Goal: Use online tool/utility: Utilize a website feature to perform a specific function

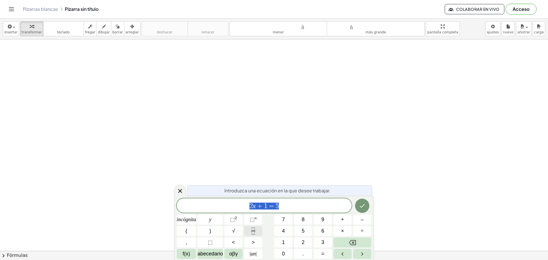
click at [254, 229] on icon "Fracción" at bounding box center [253, 231] width 7 height 7
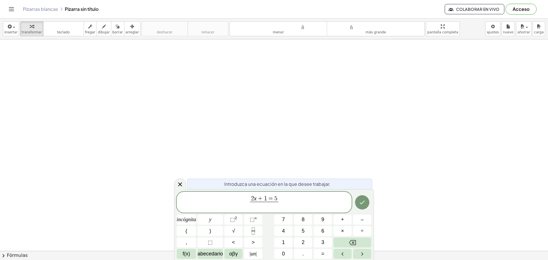
drag, startPoint x: 161, startPoint y: 100, endPoint x: 144, endPoint y: 86, distance: 21.9
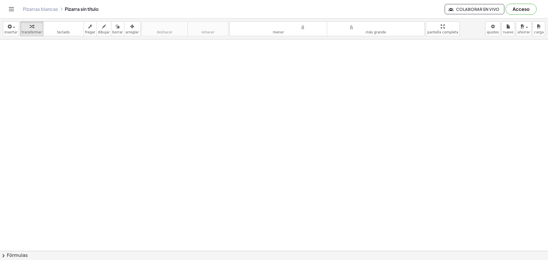
drag, startPoint x: 111, startPoint y: 64, endPoint x: 160, endPoint y: 84, distance: 53.5
click at [65, 32] on font "teclado" at bounding box center [63, 32] width 13 height 4
click at [85, 33] on font "fregar" at bounding box center [90, 32] width 10 height 4
click at [98, 30] on font "dibujar" at bounding box center [104, 32] width 12 height 4
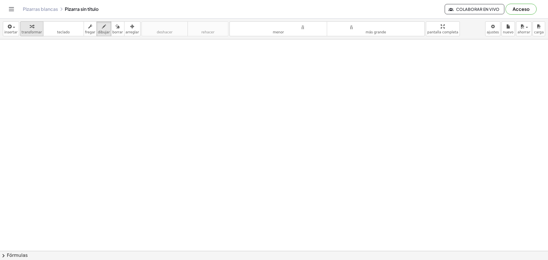
click at [25, 29] on div "button" at bounding box center [32, 26] width 20 height 7
click at [15, 29] on div "button" at bounding box center [10, 26] width 13 height 7
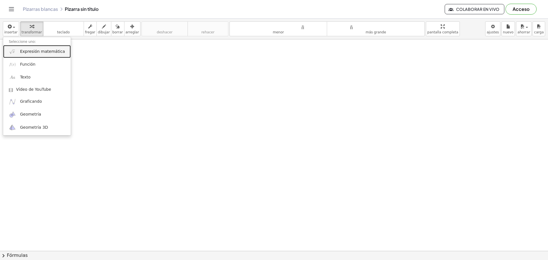
click at [38, 55] on link "Expresión matemática" at bounding box center [37, 51] width 68 height 13
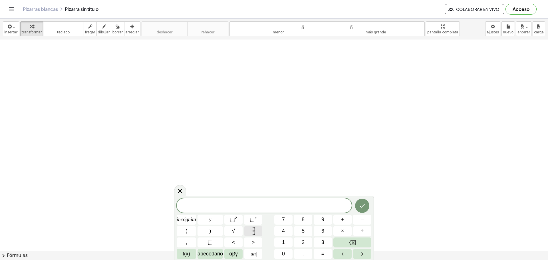
click at [252, 231] on icon "Fracción" at bounding box center [253, 231] width 7 height 7
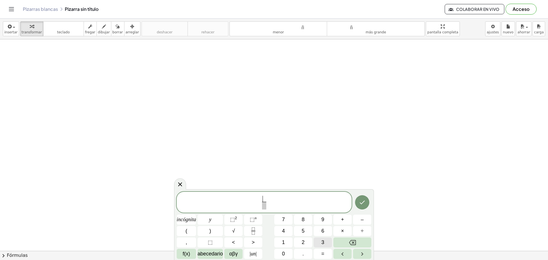
click at [326, 240] on button "3" at bounding box center [323, 243] width 18 height 10
click at [294, 234] on button "5" at bounding box center [303, 231] width 18 height 10
click at [269, 205] on span "3 ​ ​" at bounding box center [264, 202] width 175 height 15
click at [262, 209] on span "3 ​" at bounding box center [264, 202] width 175 height 15
click at [258, 201] on span "3 1 ​ ​" at bounding box center [264, 202] width 175 height 15
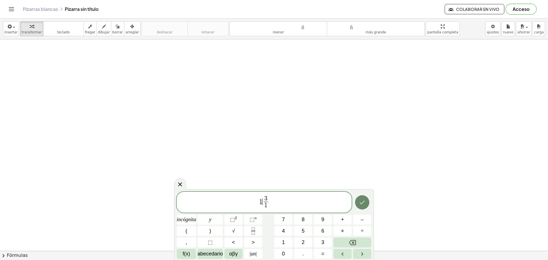
click at [359, 204] on icon "Hecho" at bounding box center [362, 202] width 7 height 7
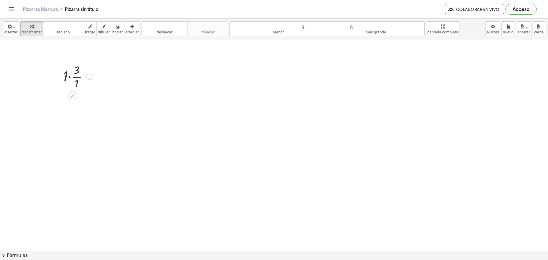
click at [61, 78] on div at bounding box center [59, 76] width 9 height 31
click at [65, 76] on div at bounding box center [77, 76] width 35 height 29
click at [65, 76] on div at bounding box center [62, 76] width 9 height 31
click at [68, 72] on div at bounding box center [77, 76] width 35 height 29
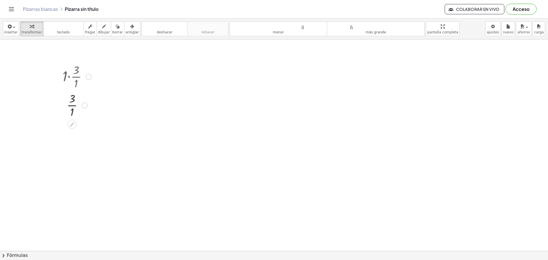
click at [88, 75] on div at bounding box center [89, 77] width 6 height 6
click at [74, 125] on icon at bounding box center [72, 124] width 6 height 6
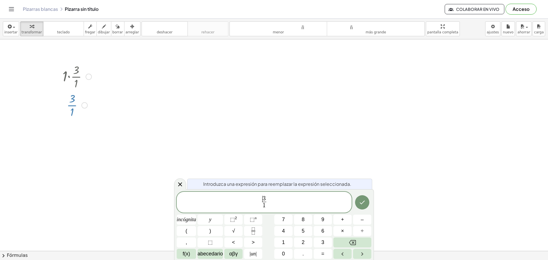
click at [266, 198] on span "​ 3" at bounding box center [264, 199] width 4 height 6
click at [183, 186] on icon at bounding box center [180, 184] width 7 height 7
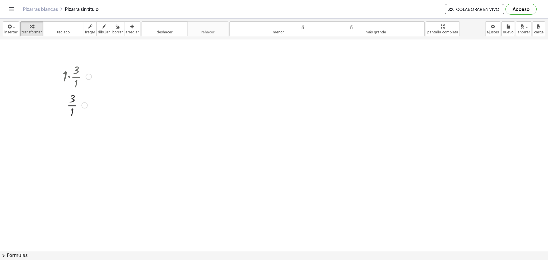
click at [76, 102] on div at bounding box center [77, 104] width 35 height 29
click at [70, 102] on div at bounding box center [77, 104] width 35 height 19
click at [112, 31] on font "borrar" at bounding box center [117, 32] width 11 height 4
drag, startPoint x: 69, startPoint y: 110, endPoint x: 72, endPoint y: 110, distance: 2.9
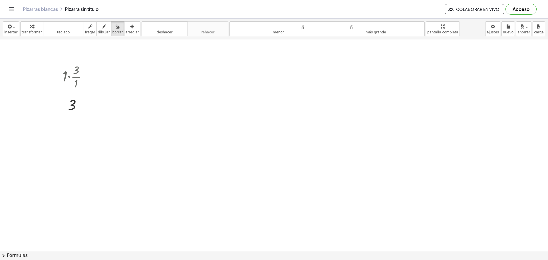
click at [112, 31] on font "borrar" at bounding box center [117, 32] width 11 height 4
click at [9, 26] on icon "button" at bounding box center [9, 26] width 5 height 7
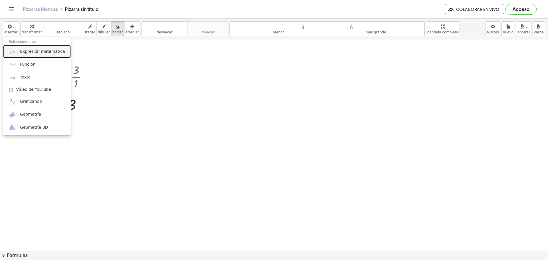
click at [26, 53] on font "Expresión matemática" at bounding box center [42, 51] width 45 height 5
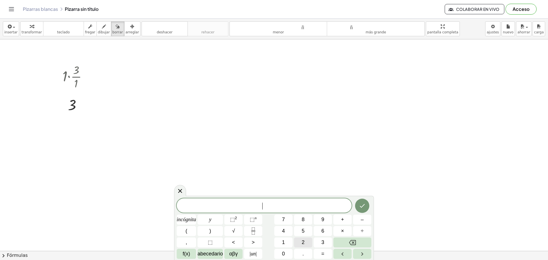
click at [301, 242] on button "2" at bounding box center [303, 243] width 18 height 10
click at [253, 231] on icon "Fracción" at bounding box center [253, 231] width 7 height 7
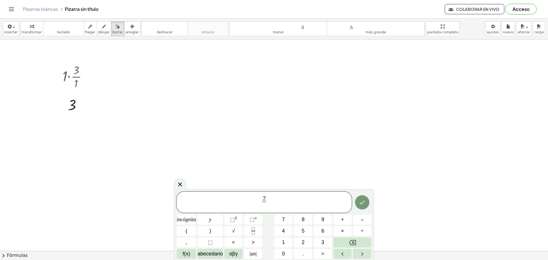
click at [258, 201] on span "2 ​ ​" at bounding box center [264, 202] width 175 height 15
click at [272, 200] on span "2 2 ​ ​" at bounding box center [264, 202] width 175 height 15
click at [266, 200] on span "2" at bounding box center [265, 199] width 3 height 6
click at [267, 199] on span "2" at bounding box center [265, 199] width 3 height 6
click at [267, 208] on span "​" at bounding box center [266, 206] width 4 height 8
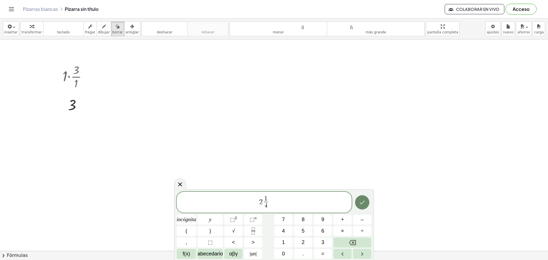
click at [358, 205] on button "Hecho" at bounding box center [362, 202] width 14 height 14
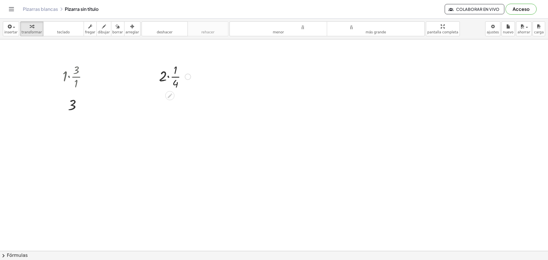
click at [183, 78] on div at bounding box center [174, 76] width 37 height 29
click at [174, 75] on div at bounding box center [174, 76] width 37 height 29
click at [170, 97] on div at bounding box center [169, 95] width 9 height 9
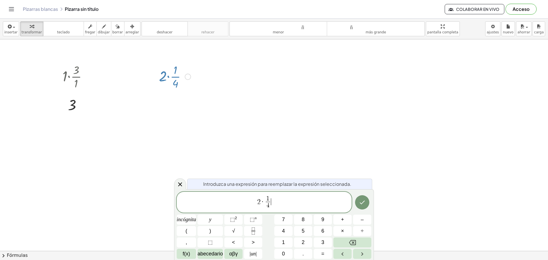
click at [273, 201] on span "2 · 1 4 ​ ​" at bounding box center [264, 202] width 175 height 15
click at [304, 231] on font "5" at bounding box center [303, 231] width 3 height 6
click at [250, 232] on icon "Fracción" at bounding box center [253, 231] width 7 height 7
click at [272, 200] on span "2 · 1 4 ​ + 5 ​ ​" at bounding box center [264, 202] width 175 height 15
click at [278, 198] on span "5" at bounding box center [276, 199] width 3 height 6
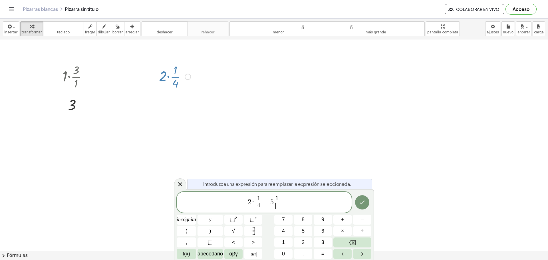
click at [277, 207] on span "​" at bounding box center [277, 206] width 4 height 8
click at [360, 206] on button "Hecho" at bounding box center [362, 202] width 14 height 14
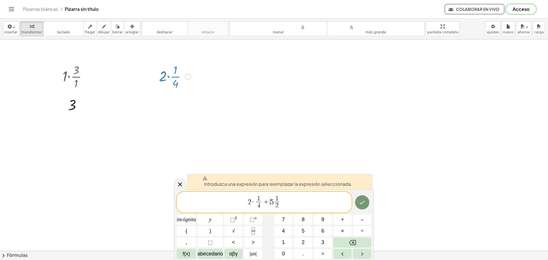
click at [267, 203] on span "+" at bounding box center [266, 201] width 8 height 7
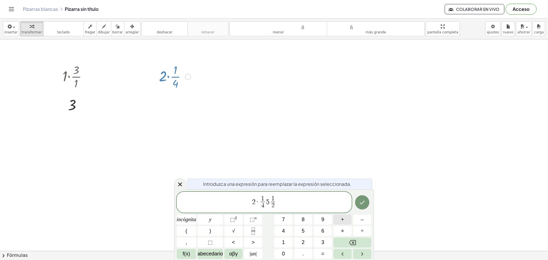
click at [350, 218] on button "+" at bounding box center [342, 220] width 18 height 10
click at [363, 203] on icon "Hecho" at bounding box center [362, 202] width 7 height 7
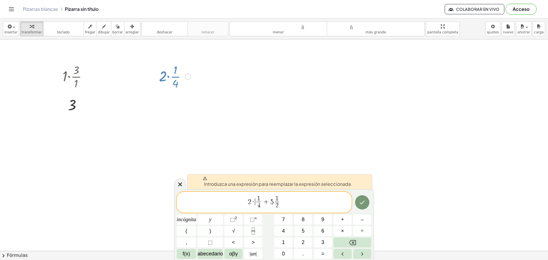
click at [255, 202] on span "2 · ​ 1 4 ​ + 5 1 2 ​" at bounding box center [264, 202] width 175 height 15
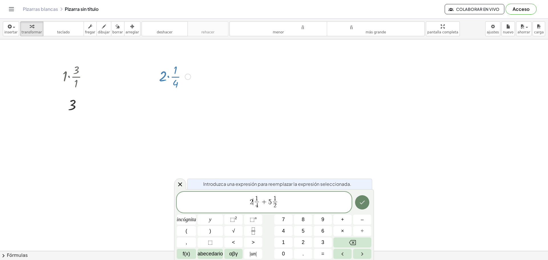
click at [367, 206] on button "Hecho" at bounding box center [362, 202] width 14 height 14
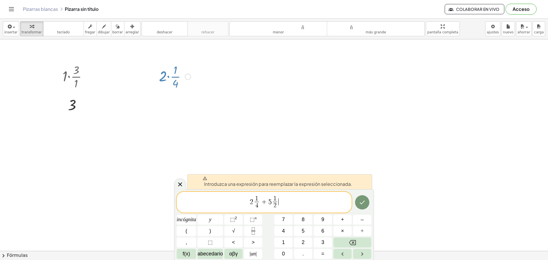
click at [281, 204] on span "2 1 4 ​ + 5 1 2 ​ ​" at bounding box center [264, 202] width 175 height 15
click at [321, 253] on font "=" at bounding box center [322, 254] width 3 height 6
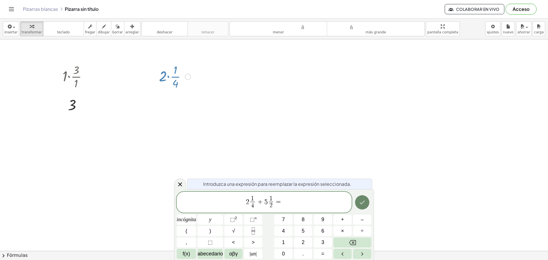
click at [363, 204] on icon "Hecho" at bounding box center [362, 202] width 7 height 7
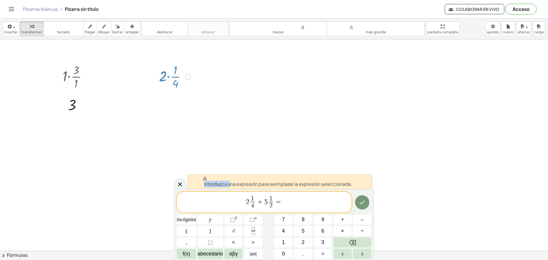
drag, startPoint x: 232, startPoint y: 183, endPoint x: 346, endPoint y: 180, distance: 114.2
click at [346, 180] on span "Introduzca una expresión para reemplazar la expresión seleccionada." at bounding box center [278, 181] width 150 height 11
click at [346, 182] on font "Introduzca una expresión para reemplazar la expresión seleccionada." at bounding box center [278, 184] width 148 height 6
click at [263, 202] on span "+" at bounding box center [260, 201] width 8 height 7
click at [267, 202] on span "5" at bounding box center [265, 201] width 3 height 7
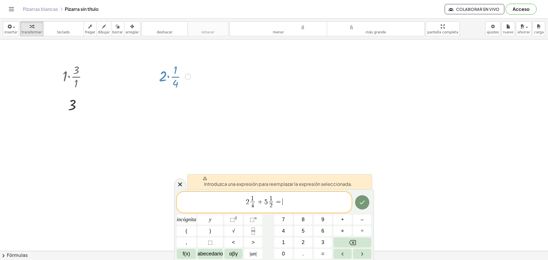
click at [283, 204] on span "2 1 4 ​ + 5 1 2 ​ = ​" at bounding box center [264, 202] width 175 height 15
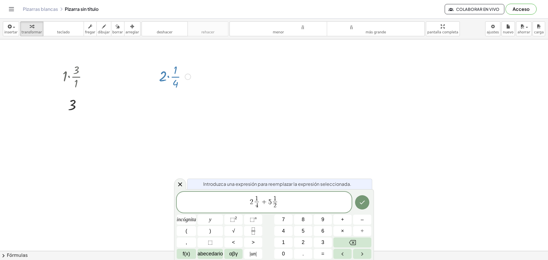
click at [254, 202] on span "1 4 ​" at bounding box center [256, 203] width 7 height 14
click at [344, 230] on font "×" at bounding box center [342, 231] width 3 height 6
click at [276, 201] on span "1" at bounding box center [276, 199] width 3 height 6
click at [273, 203] on span "5" at bounding box center [271, 201] width 3 height 7
click at [348, 231] on button "×" at bounding box center [342, 231] width 18 height 10
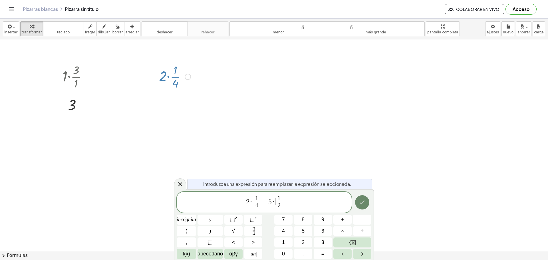
click at [365, 204] on icon "Hecho" at bounding box center [362, 202] width 7 height 7
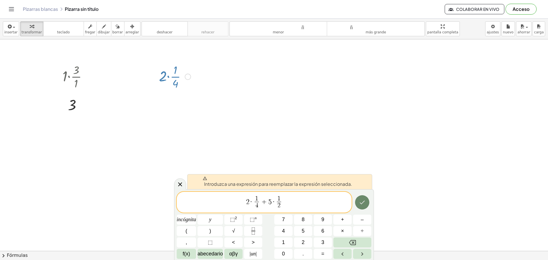
click at [364, 204] on icon "Hecho" at bounding box center [362, 202] width 7 height 7
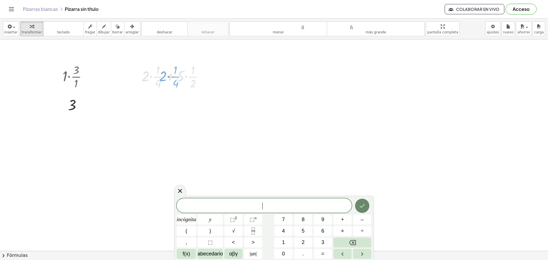
click at [364, 204] on icon "Hecho" at bounding box center [362, 205] width 7 height 7
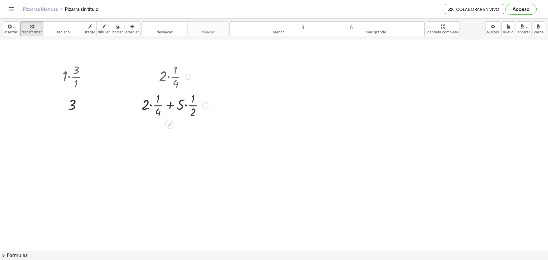
click at [156, 104] on div at bounding box center [175, 104] width 72 height 29
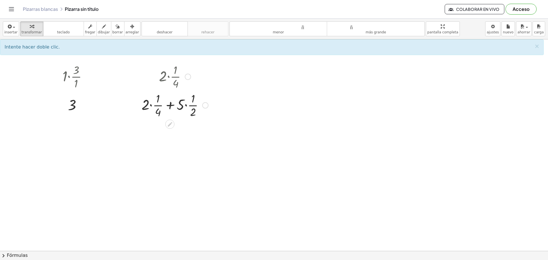
click at [162, 113] on div at bounding box center [175, 104] width 72 height 29
click at [207, 105] on div at bounding box center [205, 105] width 6 height 6
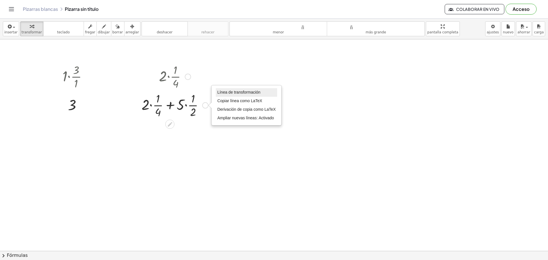
click at [234, 92] on font "Línea de transformación" at bounding box center [238, 92] width 43 height 5
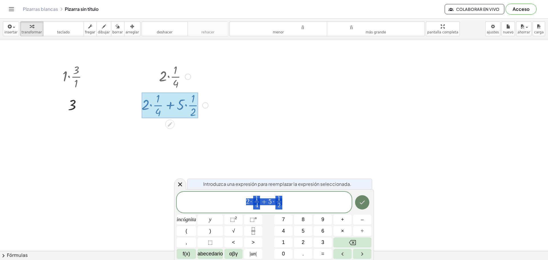
click at [367, 201] on button "Hecho" at bounding box center [362, 202] width 14 height 14
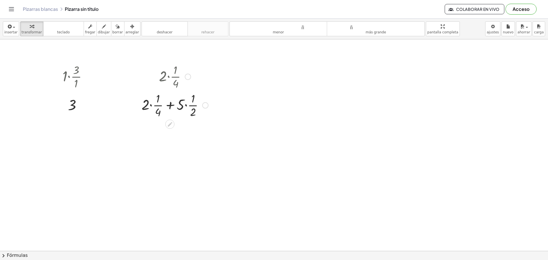
click at [190, 112] on div at bounding box center [175, 104] width 72 height 29
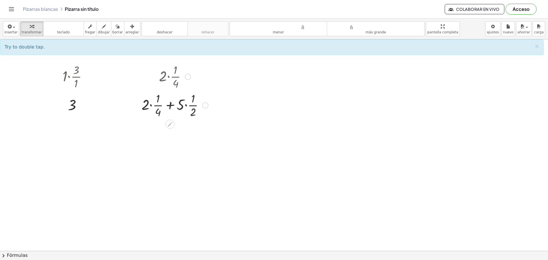
click at [192, 110] on div at bounding box center [175, 104] width 72 height 29
drag, startPoint x: 150, startPoint y: 107, endPoint x: 158, endPoint y: 112, distance: 9.5
click at [157, 111] on div at bounding box center [175, 104] width 72 height 29
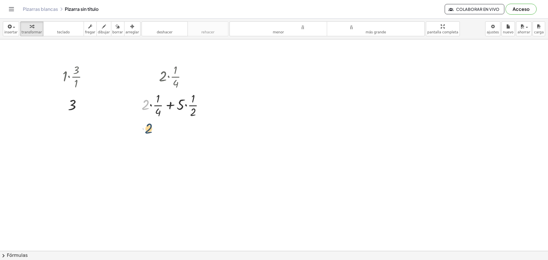
drag, startPoint x: 147, startPoint y: 105, endPoint x: 151, endPoint y: 130, distance: 24.8
drag, startPoint x: 180, startPoint y: 106, endPoint x: 143, endPoint y: 106, distance: 36.3
click at [143, 106] on div at bounding box center [175, 104] width 72 height 29
drag, startPoint x: 148, startPoint y: 132, endPoint x: 154, endPoint y: 160, distance: 27.8
drag, startPoint x: 179, startPoint y: 134, endPoint x: 166, endPoint y: 134, distance: 12.9
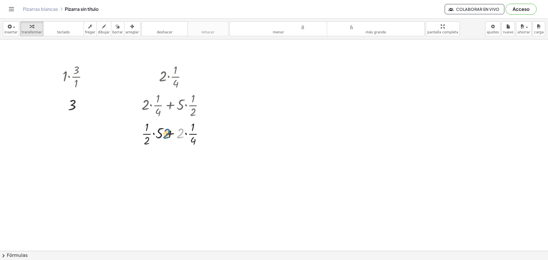
click at [166, 134] on div at bounding box center [175, 133] width 72 height 29
drag, startPoint x: 175, startPoint y: 134, endPoint x: 164, endPoint y: 134, distance: 10.6
click at [164, 134] on div at bounding box center [175, 133] width 72 height 29
drag, startPoint x: 182, startPoint y: 134, endPoint x: 161, endPoint y: 133, distance: 20.8
click at [161, 133] on div at bounding box center [175, 133] width 72 height 29
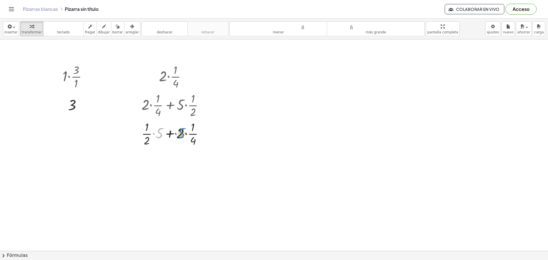
drag, startPoint x: 163, startPoint y: 138, endPoint x: 181, endPoint y: 136, distance: 18.2
click at [182, 134] on div at bounding box center [175, 133] width 72 height 29
click at [203, 132] on div at bounding box center [204, 134] width 6 height 6
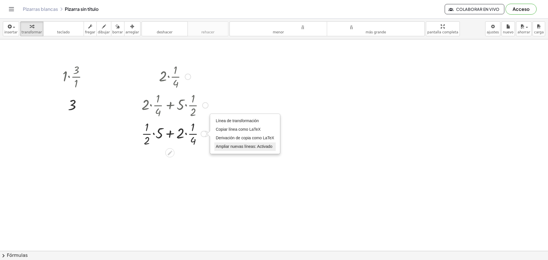
click at [236, 147] on font "Ampliar nuevas líneas: Activado" at bounding box center [244, 146] width 57 height 5
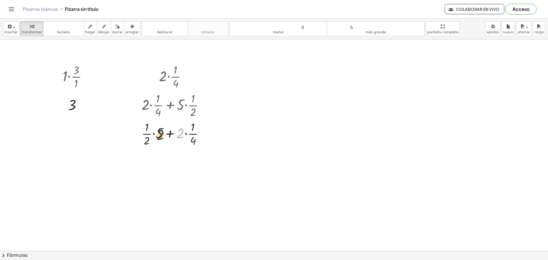
drag, startPoint x: 180, startPoint y: 135, endPoint x: 156, endPoint y: 136, distance: 23.7
click at [156, 136] on div at bounding box center [175, 133] width 72 height 29
drag, startPoint x: 161, startPoint y: 130, endPoint x: 183, endPoint y: 129, distance: 22.0
click at [183, 129] on div at bounding box center [175, 133] width 72 height 29
drag, startPoint x: 169, startPoint y: 128, endPoint x: 184, endPoint y: 126, distance: 15.0
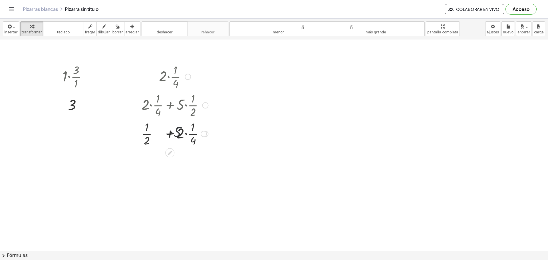
click at [184, 126] on div at bounding box center [175, 133] width 72 height 29
click at [11, 27] on icon "button" at bounding box center [9, 26] width 5 height 7
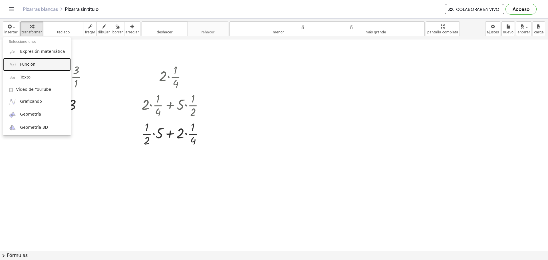
click at [40, 65] on link "Función" at bounding box center [37, 64] width 68 height 13
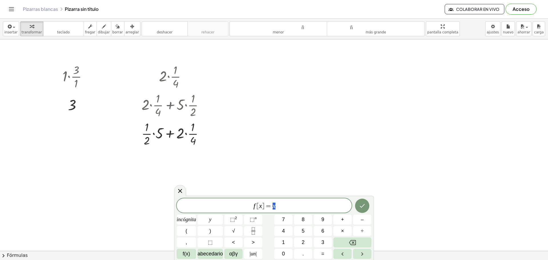
drag, startPoint x: 202, startPoint y: 150, endPoint x: 150, endPoint y: 123, distance: 58.5
click at [180, 188] on icon at bounding box center [180, 191] width 7 height 7
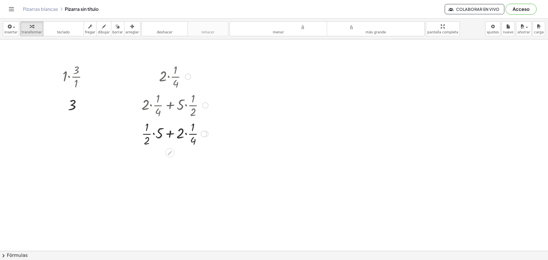
click at [180, 121] on div at bounding box center [175, 133] width 72 height 29
click at [204, 134] on div "Línea de transformación Copiar línea como LaTeX Derivación de copia como LaTeX …" at bounding box center [204, 134] width 6 height 6
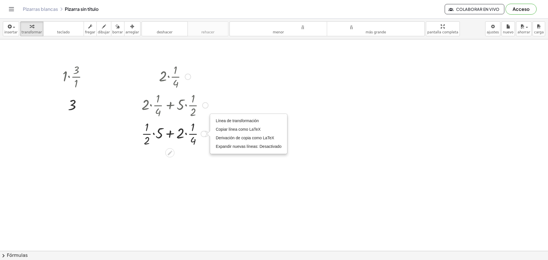
drag, startPoint x: 199, startPoint y: 135, endPoint x: 176, endPoint y: 148, distance: 26.5
click at [179, 146] on div at bounding box center [175, 133] width 72 height 29
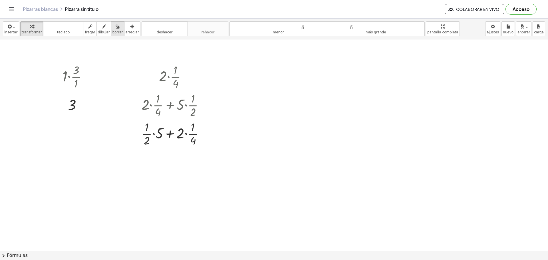
click at [112, 27] on div "button" at bounding box center [117, 26] width 11 height 7
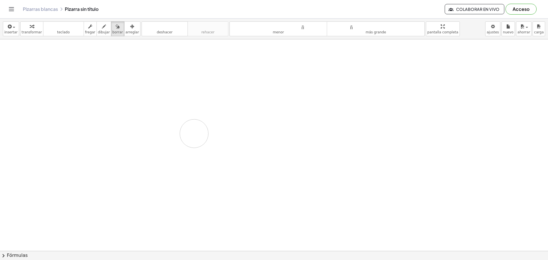
drag, startPoint x: 186, startPoint y: 77, endPoint x: 163, endPoint y: 142, distance: 68.7
drag, startPoint x: 123, startPoint y: 126, endPoint x: 89, endPoint y: 56, distance: 78.0
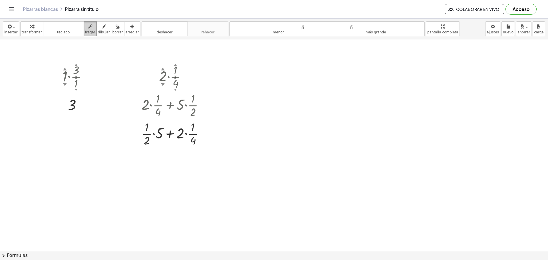
click at [87, 31] on font "fregar" at bounding box center [90, 32] width 10 height 4
click at [64, 74] on div at bounding box center [77, 76] width 35 height 29
click at [65, 69] on font "▲" at bounding box center [65, 69] width 4 height 4
click at [65, 70] on font "▲" at bounding box center [65, 69] width 4 height 4
click at [64, 69] on font "▲" at bounding box center [65, 69] width 4 height 4
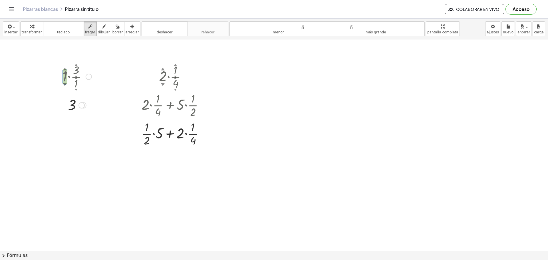
click at [65, 68] on font "▲" at bounding box center [65, 69] width 4 height 4
click at [66, 67] on font "▲" at bounding box center [65, 69] width 4 height 4
click at [65, 88] on div at bounding box center [77, 76] width 35 height 29
click at [64, 84] on font "▼" at bounding box center [65, 84] width 4 height 4
click at [72, 103] on div at bounding box center [77, 104] width 35 height 19
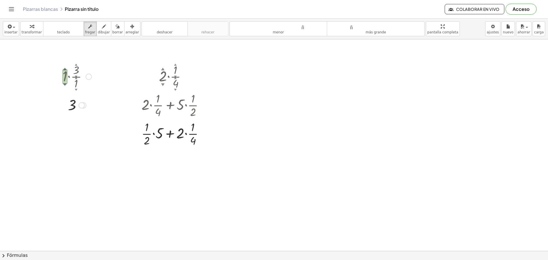
click at [76, 107] on div at bounding box center [77, 104] width 35 height 19
click at [65, 70] on font "▲" at bounding box center [65, 69] width 4 height 4
click at [167, 117] on div at bounding box center [175, 104] width 72 height 29
click at [149, 104] on div at bounding box center [175, 104] width 72 height 29
drag, startPoint x: 143, startPoint y: 105, endPoint x: 145, endPoint y: 108, distance: 3.7
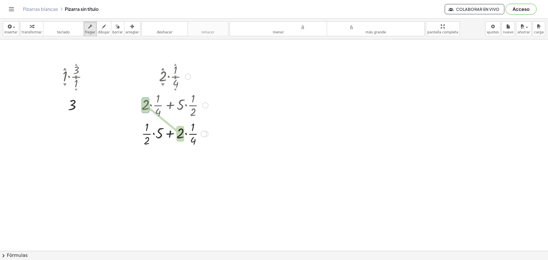
click at [145, 108] on div at bounding box center [175, 104] width 72 height 29
click at [173, 129] on div at bounding box center [175, 133] width 72 height 29
click at [200, 130] on div at bounding box center [175, 133] width 72 height 29
click at [104, 30] on button "dibujar" at bounding box center [103, 28] width 15 height 15
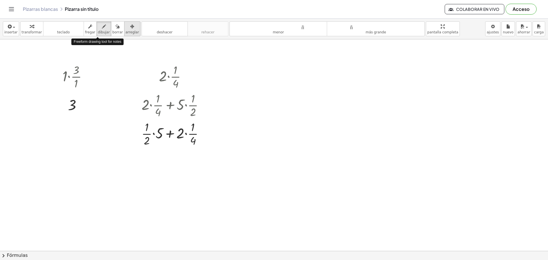
click at [126, 28] on div "button" at bounding box center [132, 26] width 13 height 7
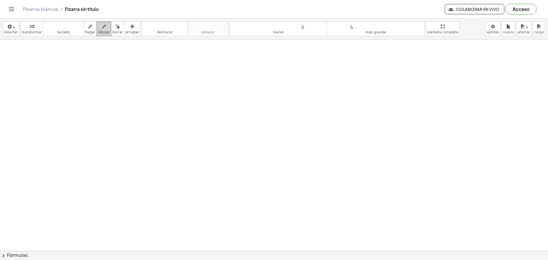
click at [100, 31] on font "dibujar" at bounding box center [104, 32] width 12 height 4
drag, startPoint x: 83, startPoint y: 69, endPoint x: 96, endPoint y: 83, distance: 19.0
drag, startPoint x: 104, startPoint y: 66, endPoint x: 110, endPoint y: 70, distance: 6.4
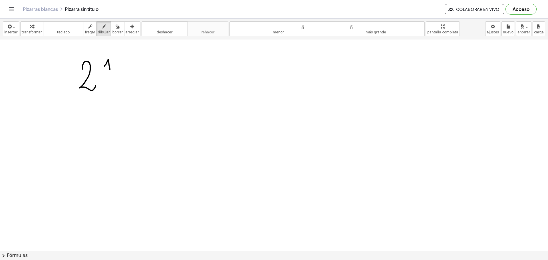
drag, startPoint x: 104, startPoint y: 74, endPoint x: 113, endPoint y: 73, distance: 9.2
drag, startPoint x: 109, startPoint y: 78, endPoint x: 115, endPoint y: 83, distance: 7.9
drag, startPoint x: 130, startPoint y: 67, endPoint x: 131, endPoint y: 78, distance: 11.2
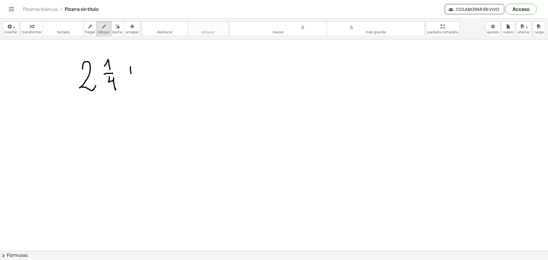
drag, startPoint x: 127, startPoint y: 75, endPoint x: 138, endPoint y: 73, distance: 11.3
drag, startPoint x: 155, startPoint y: 62, endPoint x: 148, endPoint y: 79, distance: 17.8
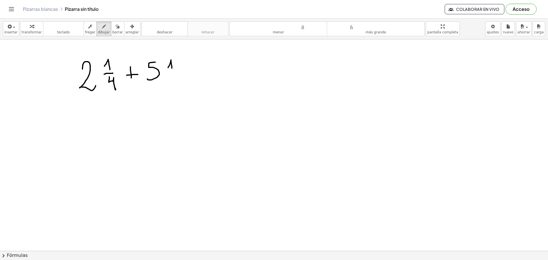
drag, startPoint x: 168, startPoint y: 68, endPoint x: 171, endPoint y: 70, distance: 3.6
drag, startPoint x: 169, startPoint y: 74, endPoint x: 177, endPoint y: 74, distance: 7.4
drag, startPoint x: 173, startPoint y: 83, endPoint x: 177, endPoint y: 89, distance: 7.9
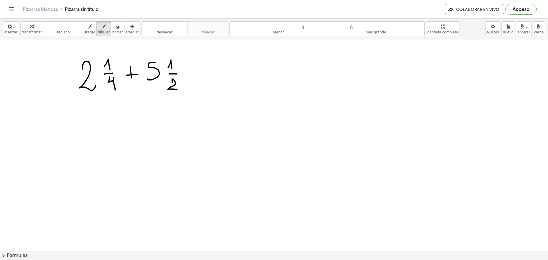
click at [98, 31] on font "dibujar" at bounding box center [104, 32] width 12 height 4
click at [87, 30] on font "fregar" at bounding box center [90, 32] width 10 height 4
click at [99, 30] on font "dibujar" at bounding box center [104, 32] width 12 height 4
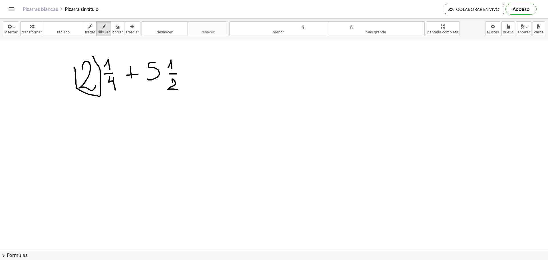
drag, startPoint x: 75, startPoint y: 68, endPoint x: 71, endPoint y: 61, distance: 7.3
drag, startPoint x: 140, startPoint y: 68, endPoint x: 136, endPoint y: 55, distance: 13.5
click at [62, 30] on button "teclado teclado" at bounding box center [63, 28] width 41 height 15
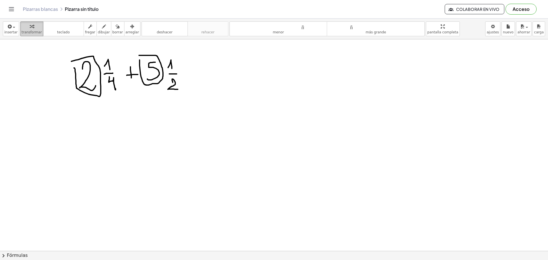
click at [23, 32] on font "transformar" at bounding box center [32, 32] width 20 height 4
drag, startPoint x: 65, startPoint y: 57, endPoint x: 188, endPoint y: 81, distance: 125.1
click at [5, 31] on font "insertar" at bounding box center [10, 32] width 13 height 4
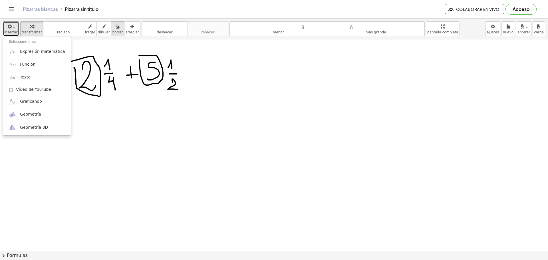
click at [112, 31] on font "borrar" at bounding box center [117, 32] width 11 height 4
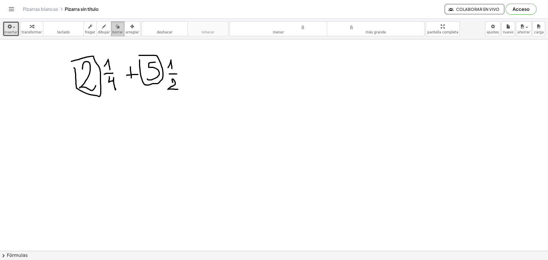
click at [116, 29] on icon "button" at bounding box center [118, 26] width 4 height 7
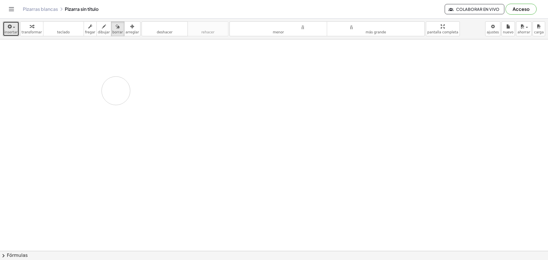
click at [99, 30] on font "dibujar" at bounding box center [104, 32] width 12 height 4
drag, startPoint x: 97, startPoint y: 64, endPoint x: 127, endPoint y: 76, distance: 32.4
drag, startPoint x: 131, startPoint y: 63, endPoint x: 135, endPoint y: 65, distance: 4.5
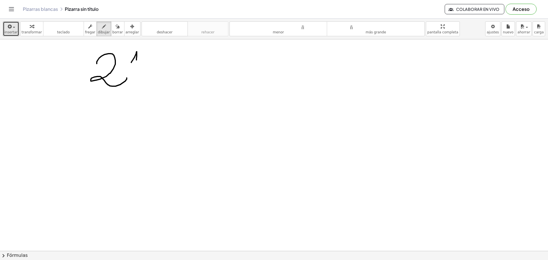
drag, startPoint x: 132, startPoint y: 67, endPoint x: 142, endPoint y: 67, distance: 9.1
drag, startPoint x: 135, startPoint y: 72, endPoint x: 140, endPoint y: 81, distance: 10.3
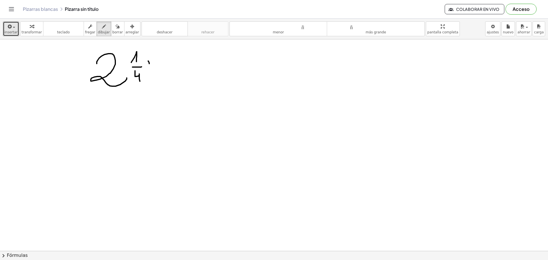
drag, startPoint x: 149, startPoint y: 64, endPoint x: 149, endPoint y: 71, distance: 7.4
drag, startPoint x: 146, startPoint y: 67, endPoint x: 157, endPoint y: 65, distance: 11.5
drag, startPoint x: 170, startPoint y: 57, endPoint x: 169, endPoint y: 74, distance: 17.2
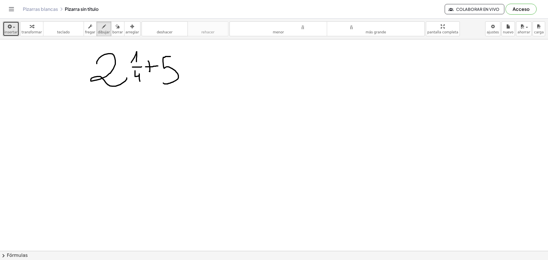
drag, startPoint x: 184, startPoint y: 62, endPoint x: 188, endPoint y: 64, distance: 5.2
drag, startPoint x: 188, startPoint y: 70, endPoint x: 192, endPoint y: 71, distance: 4.4
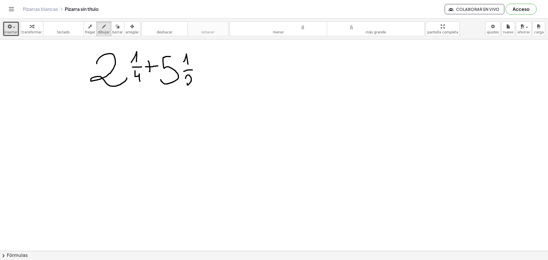
drag, startPoint x: 191, startPoint y: 77, endPoint x: 184, endPoint y: 86, distance: 11.4
drag, startPoint x: 102, startPoint y: 111, endPoint x: 122, endPoint y: 117, distance: 21.1
drag, startPoint x: 128, startPoint y: 109, endPoint x: 122, endPoint y: 115, distance: 8.1
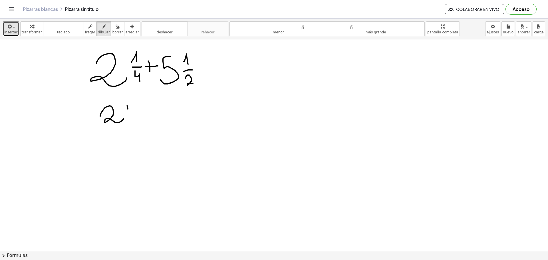
drag, startPoint x: 123, startPoint y: 114, endPoint x: 142, endPoint y: 108, distance: 20.5
drag, startPoint x: 150, startPoint y: 104, endPoint x: 142, endPoint y: 118, distance: 16.7
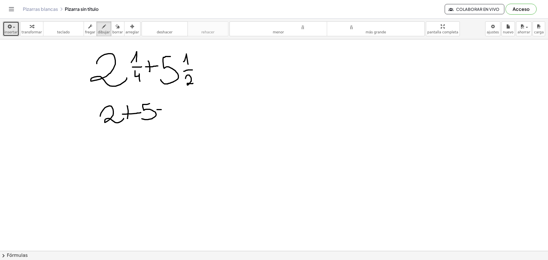
drag, startPoint x: 158, startPoint y: 110, endPoint x: 174, endPoint y: 110, distance: 15.7
drag, startPoint x: 162, startPoint y: 115, endPoint x: 177, endPoint y: 114, distance: 15.2
drag, startPoint x: 184, startPoint y: 101, endPoint x: 194, endPoint y: 112, distance: 14.9
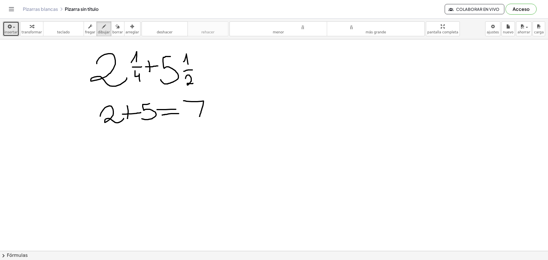
drag
